Goal: Task Accomplishment & Management: Manage account settings

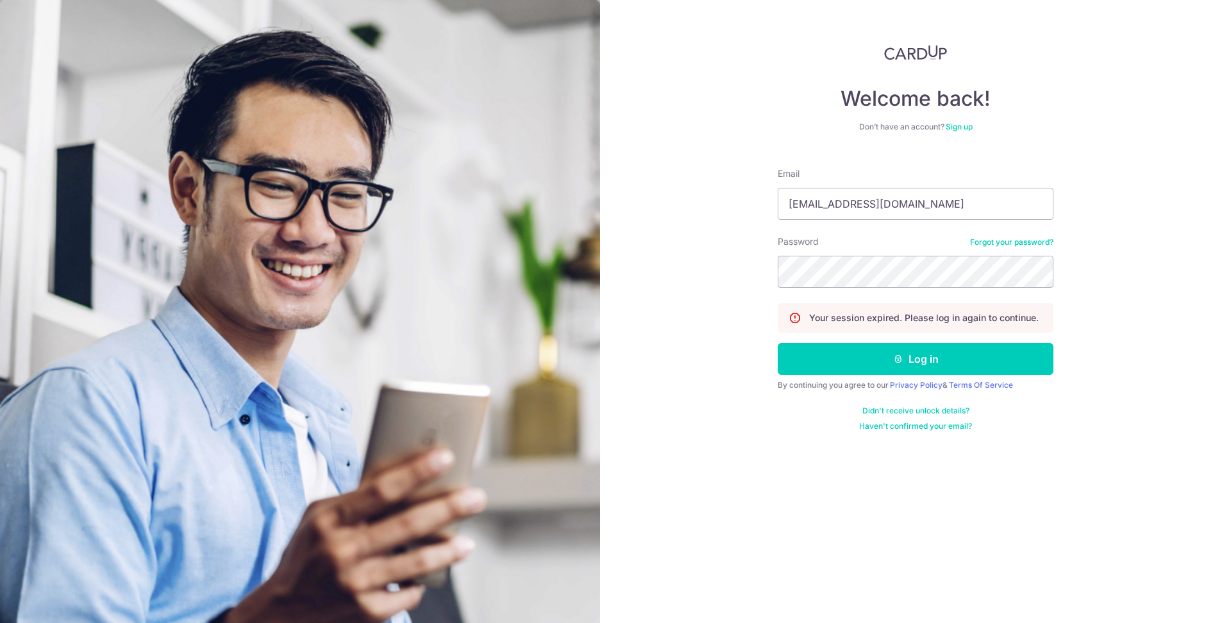
type input "[EMAIL_ADDRESS][DOMAIN_NAME]"
click at [778, 343] on button "Log in" at bounding box center [916, 359] width 276 height 32
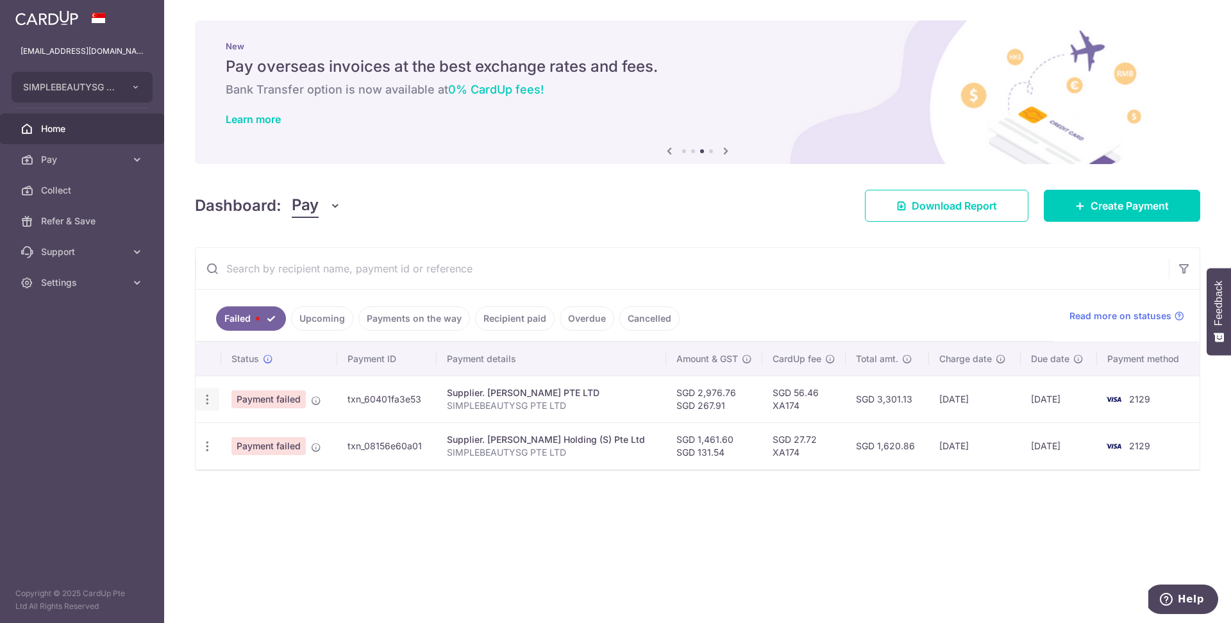
click at [206, 401] on icon "button" at bounding box center [207, 399] width 13 height 13
click at [263, 436] on span "Update payment" at bounding box center [275, 434] width 87 height 15
radio input "true"
type input "2,976.76"
type input "267.91"
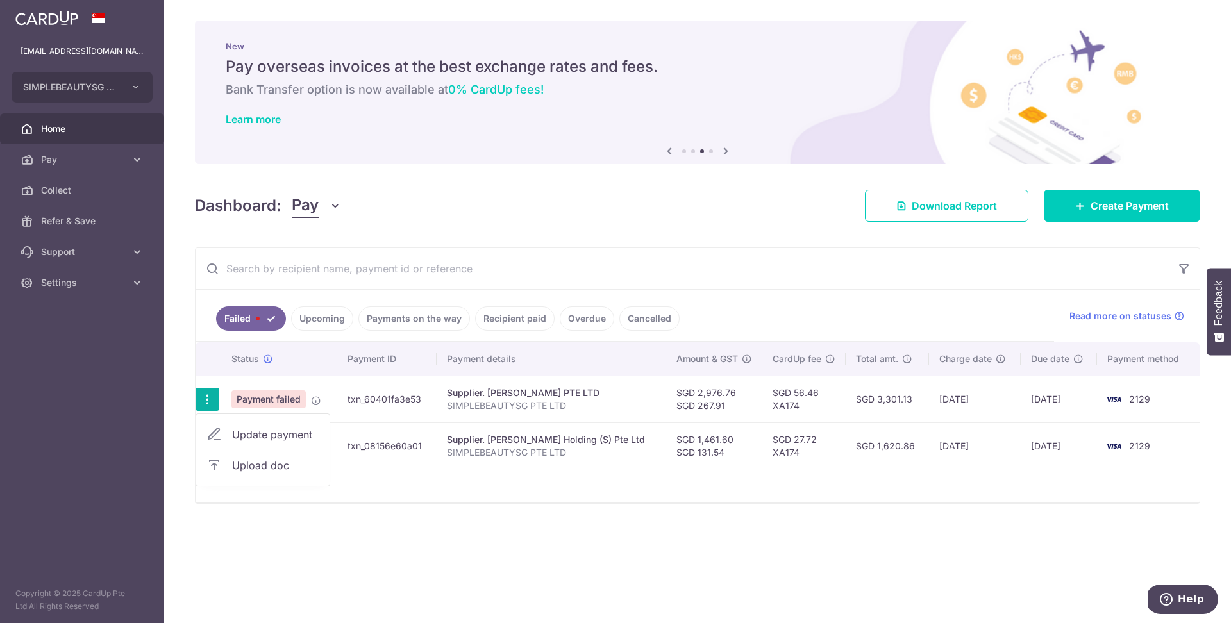
type input "SIMPLEBEAUTYSG PTE LTD"
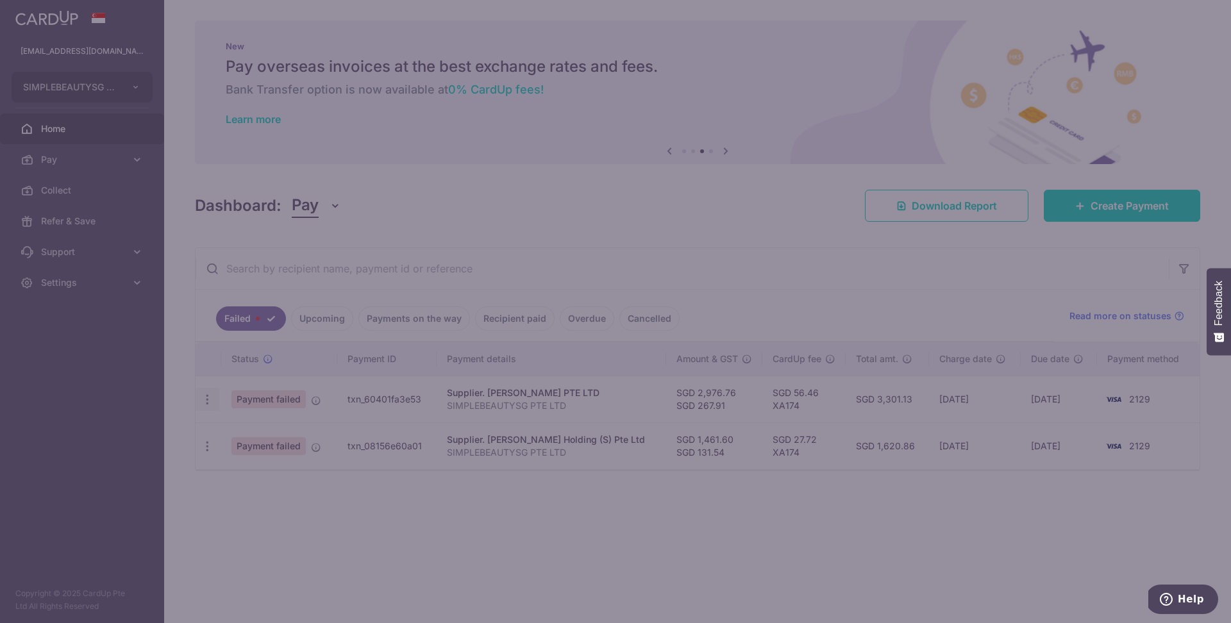
type input "XA174"
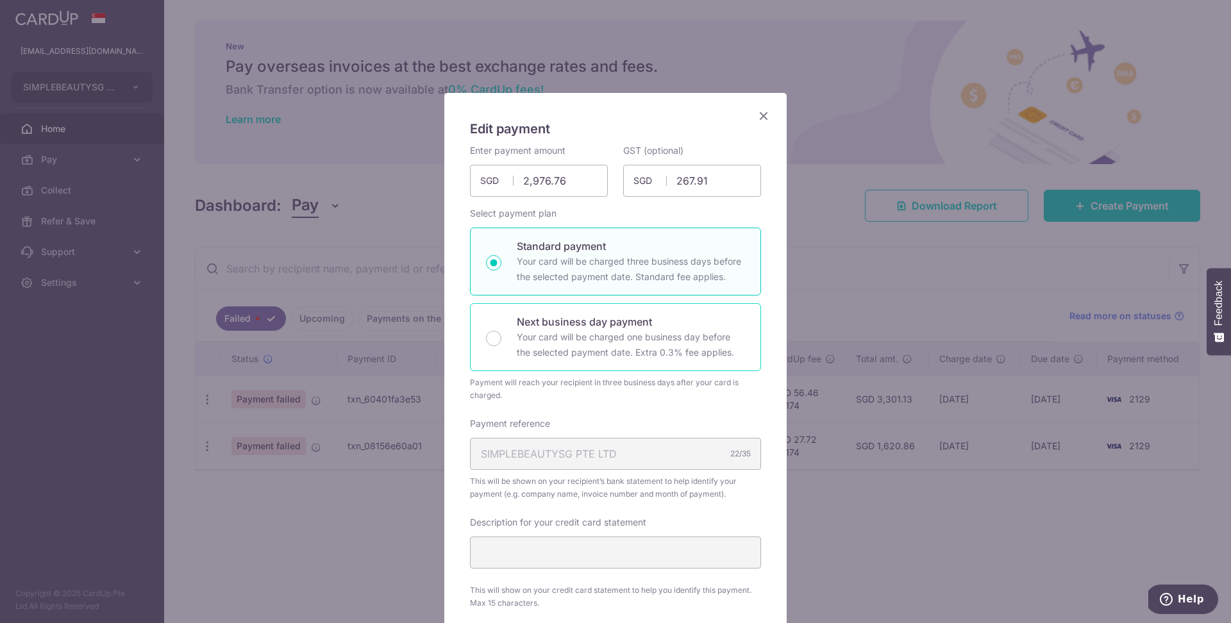
scroll to position [524, 0]
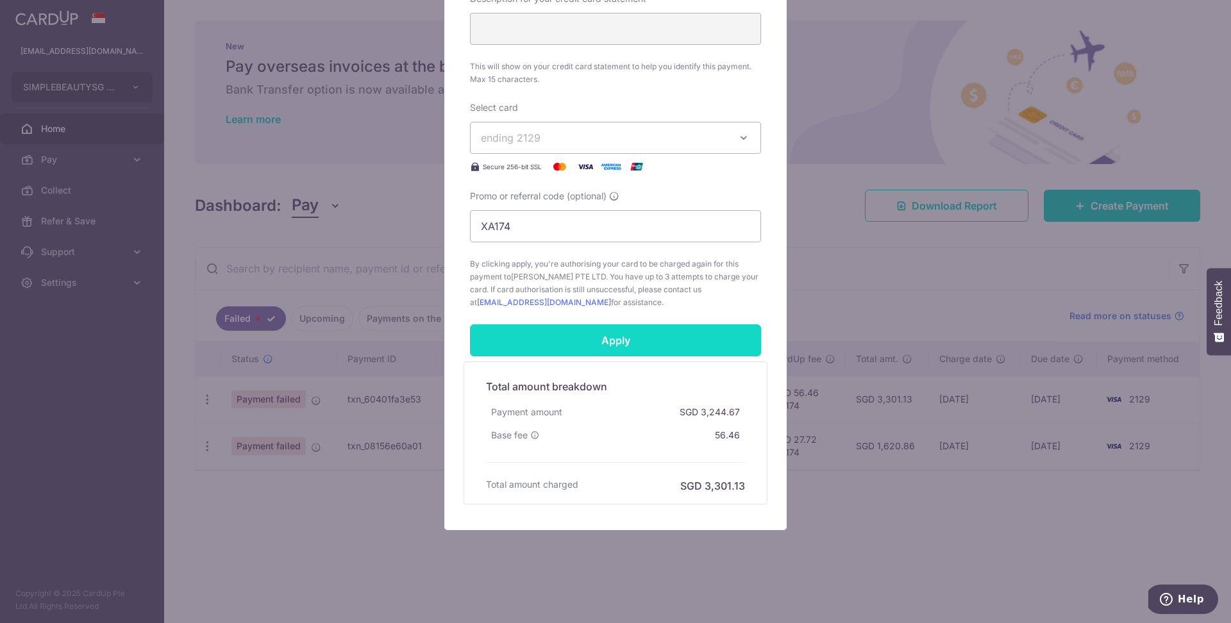
click at [617, 343] on input "Apply" at bounding box center [615, 340] width 291 height 32
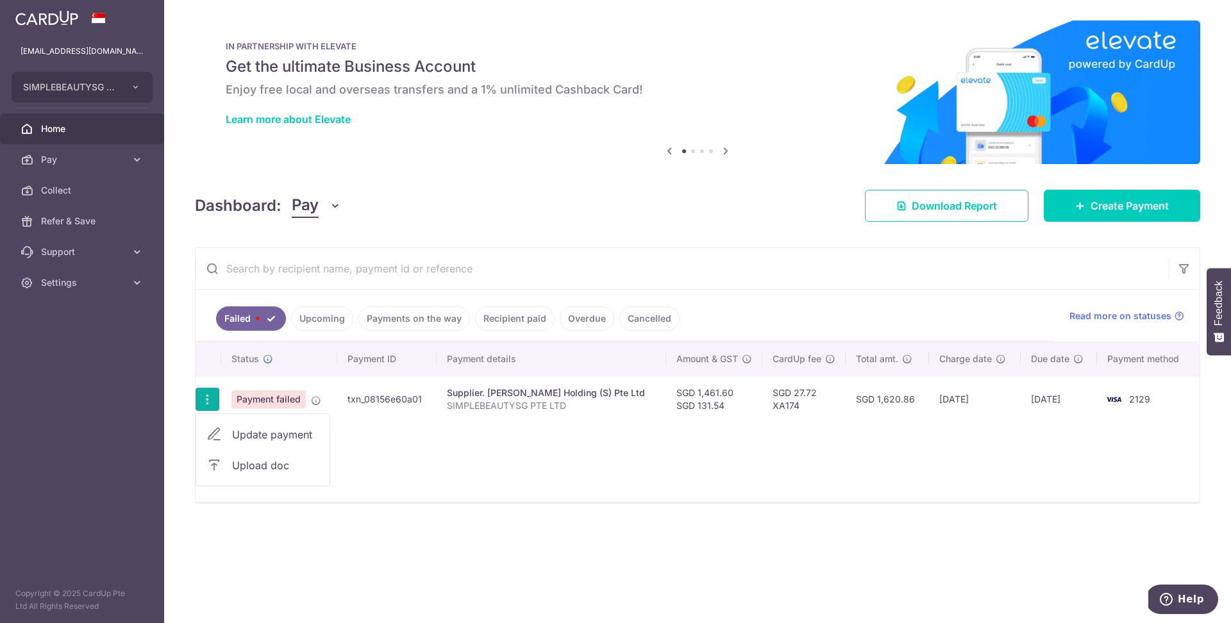
click at [277, 435] on span "Update payment" at bounding box center [275, 434] width 87 height 15
radio input "true"
type input "1,461.60"
type input "131.54"
type input "SIMPLEBEAUTYSG PTE LTD"
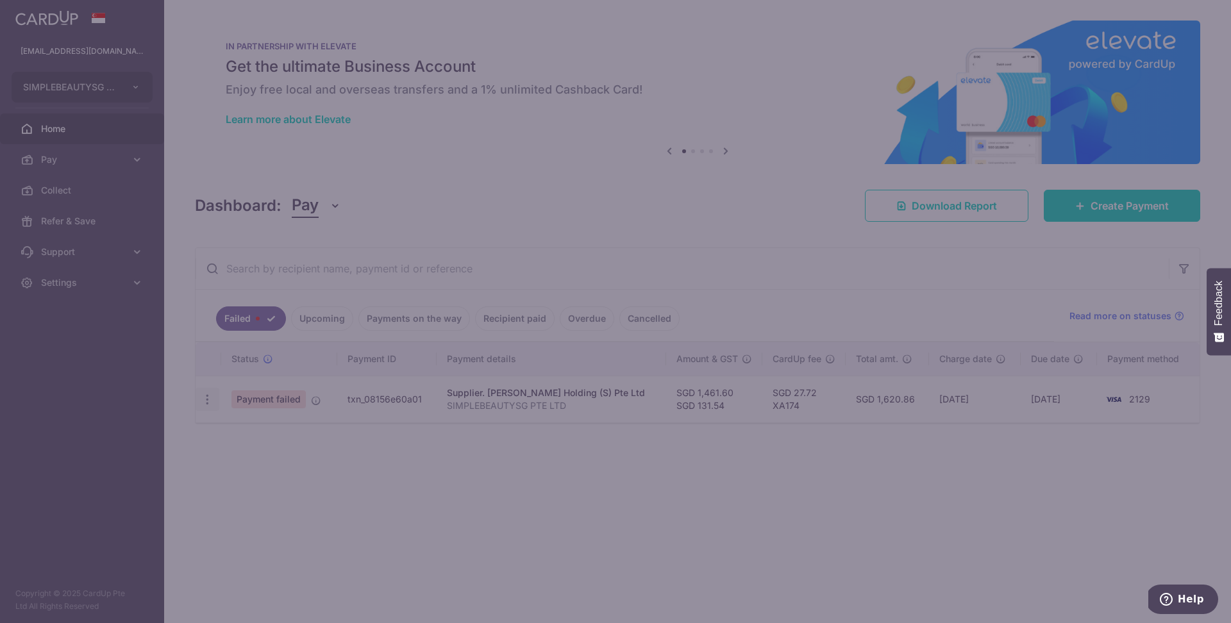
type input "XA174"
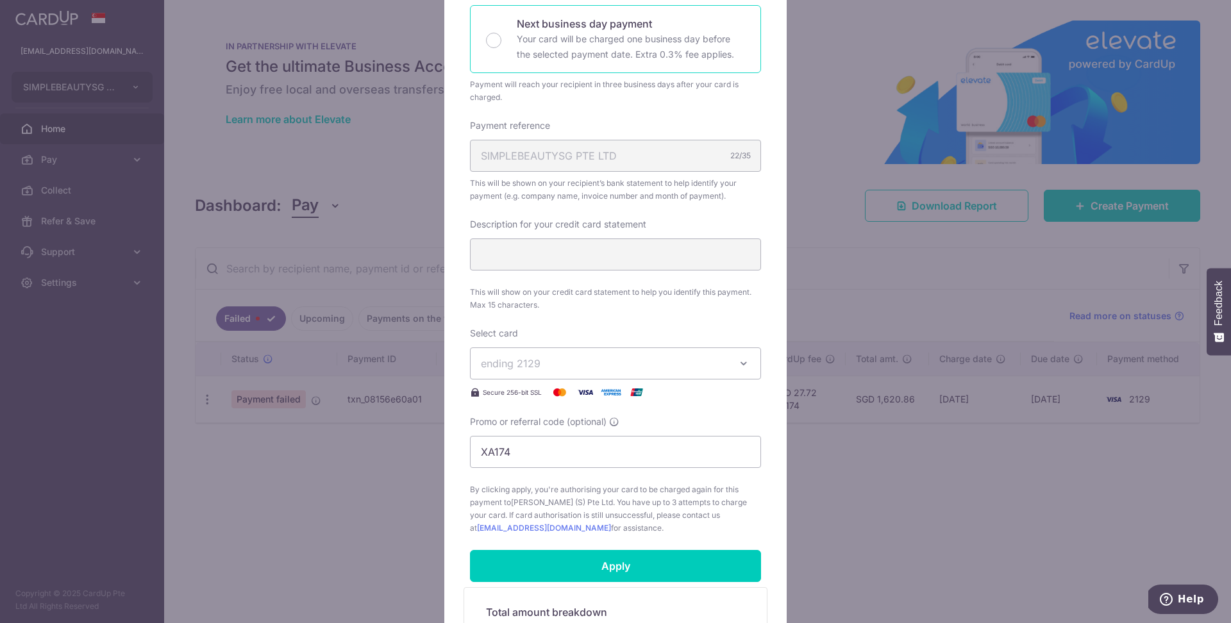
scroll to position [524, 0]
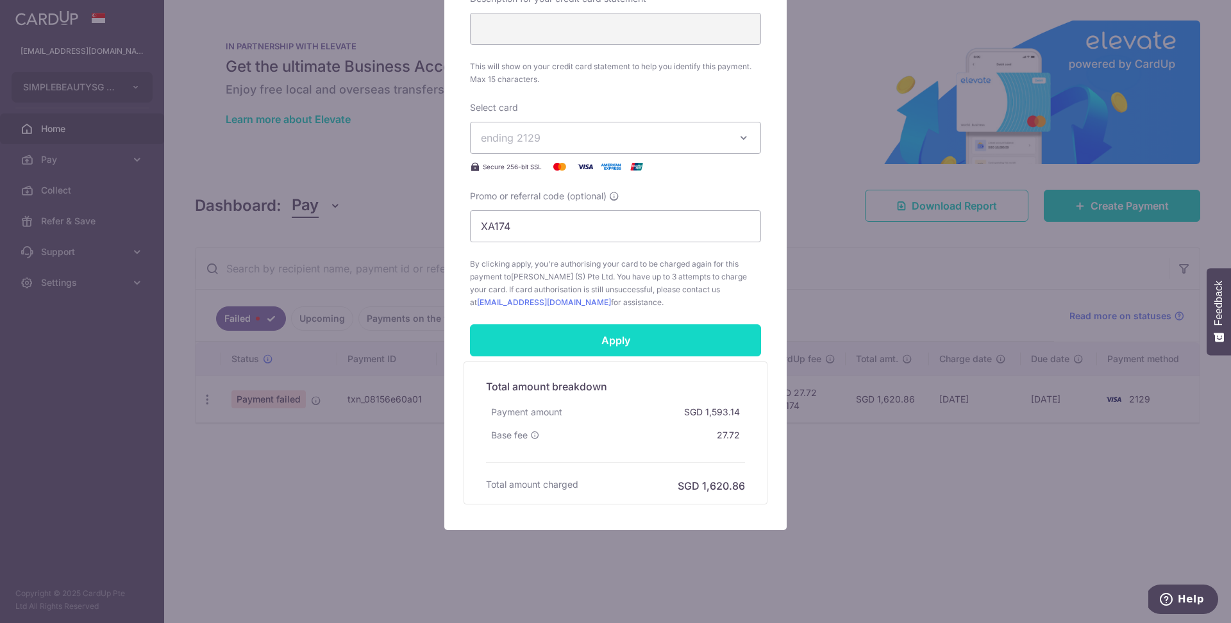
click at [647, 338] on input "Apply" at bounding box center [615, 340] width 291 height 32
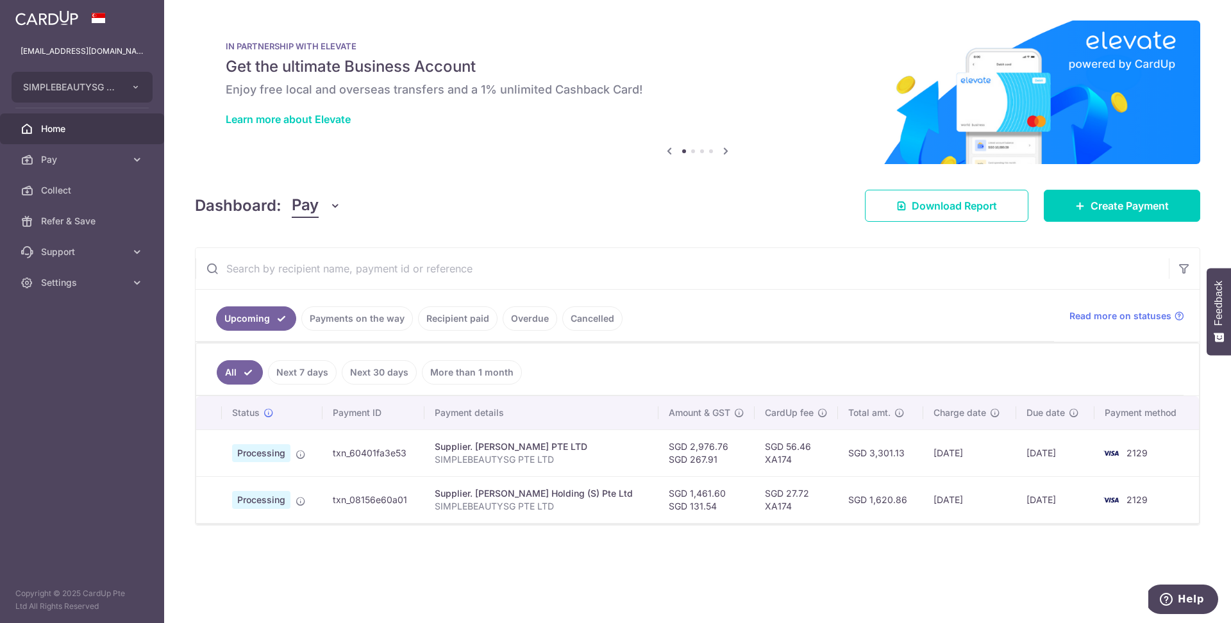
click at [340, 329] on link "Payments on the way" at bounding box center [357, 318] width 112 height 24
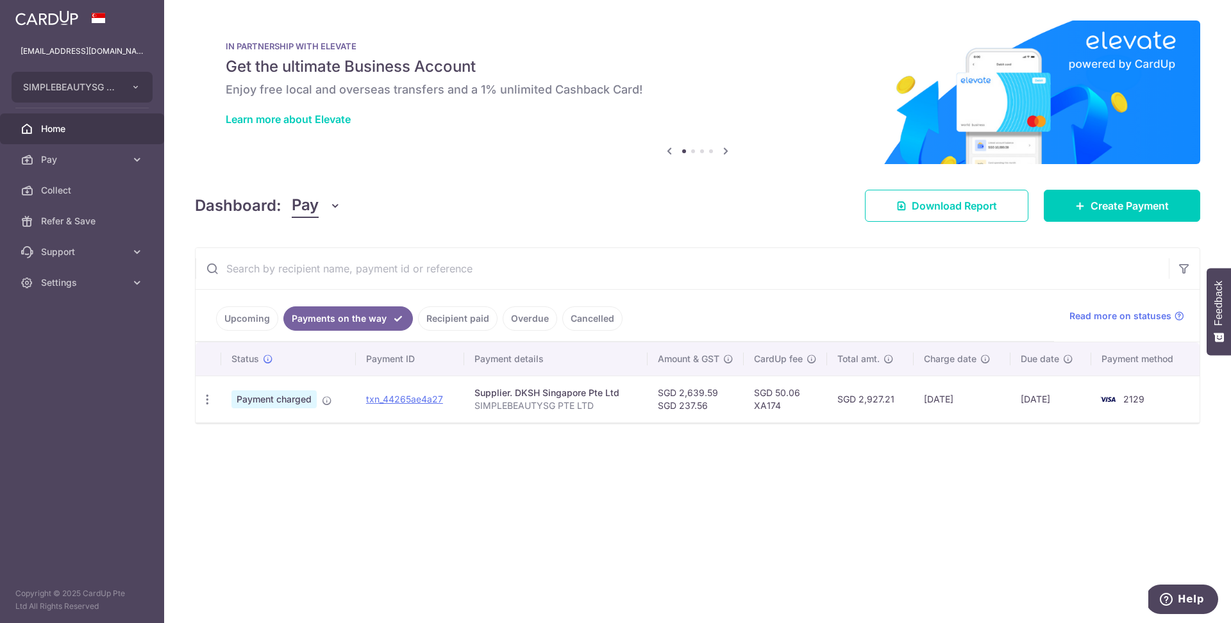
click at [255, 314] on link "Upcoming" at bounding box center [247, 318] width 62 height 24
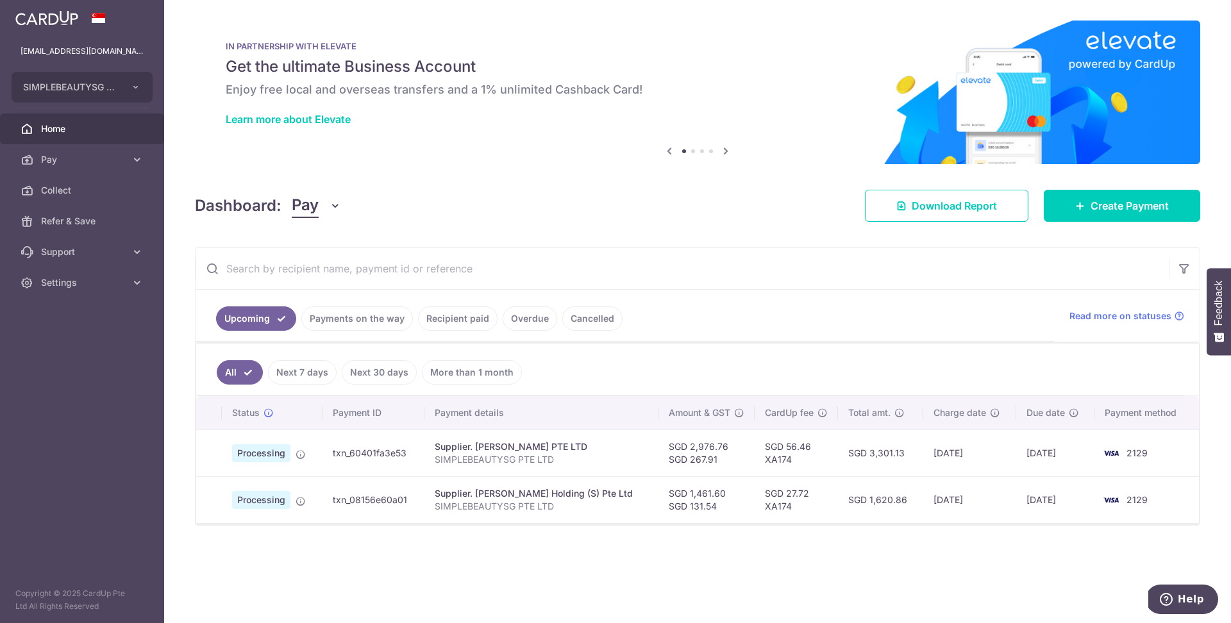
click at [256, 321] on link "Upcoming" at bounding box center [256, 318] width 80 height 24
click at [363, 328] on link "Payments on the way" at bounding box center [357, 318] width 112 height 24
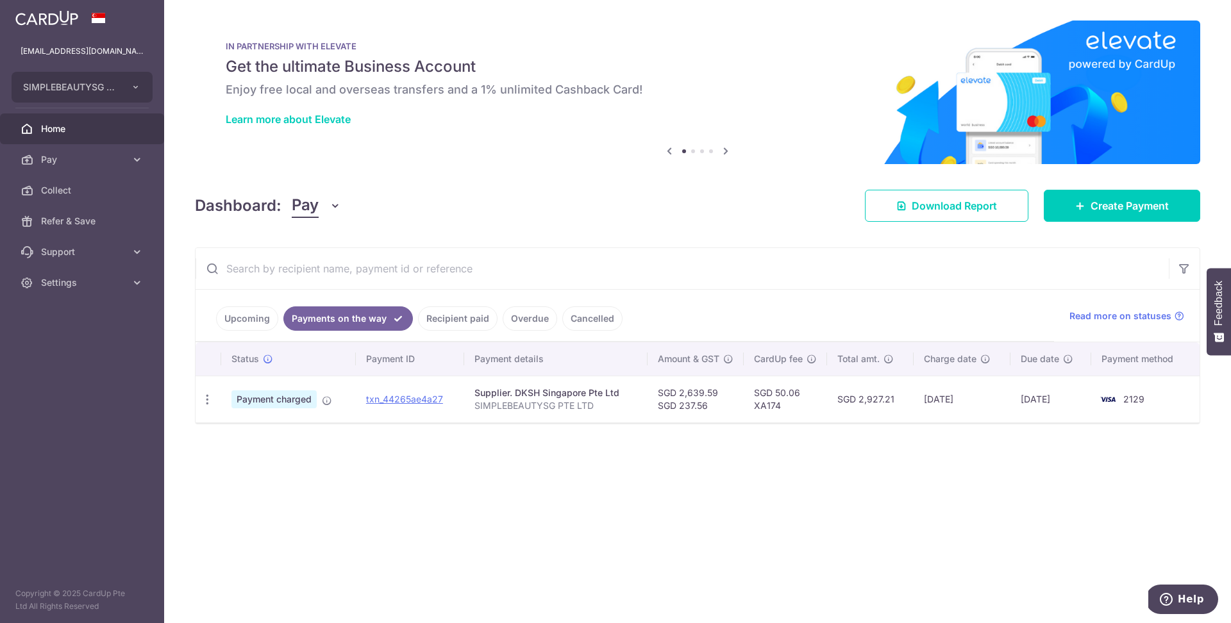
click at [246, 314] on link "Upcoming" at bounding box center [247, 318] width 62 height 24
